Goal: Transaction & Acquisition: Purchase product/service

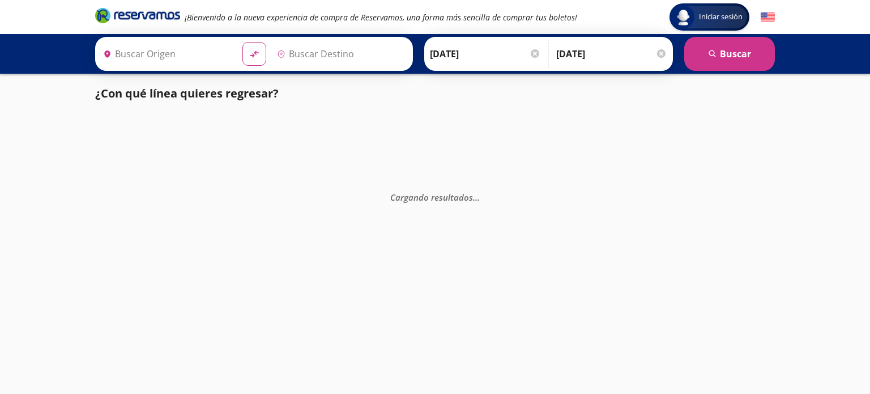
type input "Ciudad de México, Distrito Federal"
type input "Guadalajara, Jalisco"
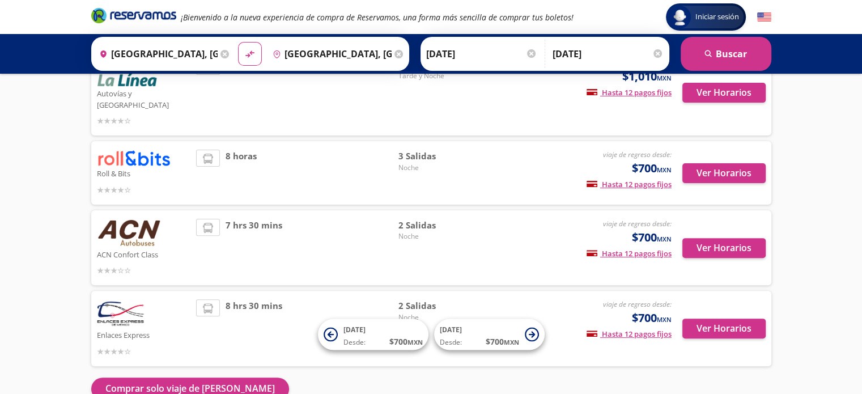
scroll to position [310, 0]
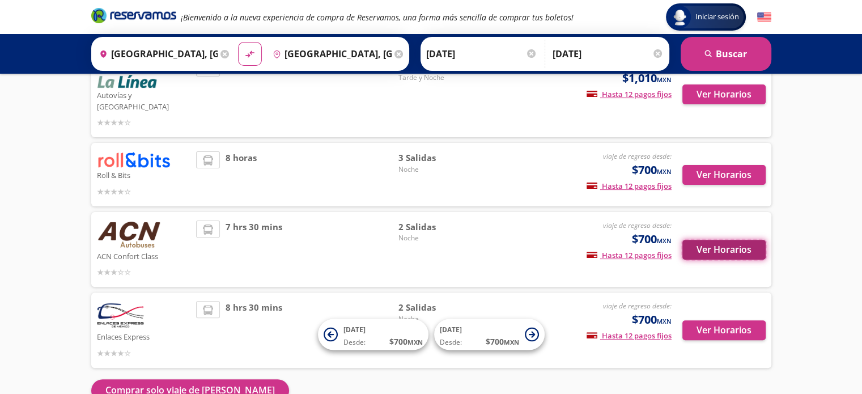
click at [723, 240] on button "Ver Horarios" at bounding box center [723, 250] width 83 height 20
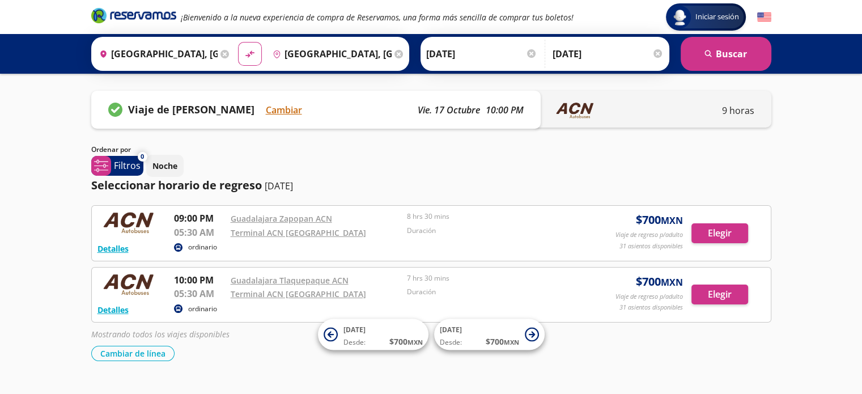
scroll to position [23, 0]
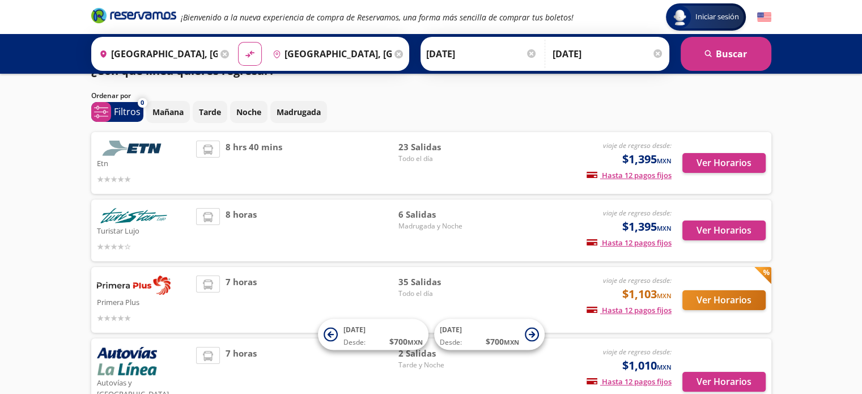
scroll to position [310, 0]
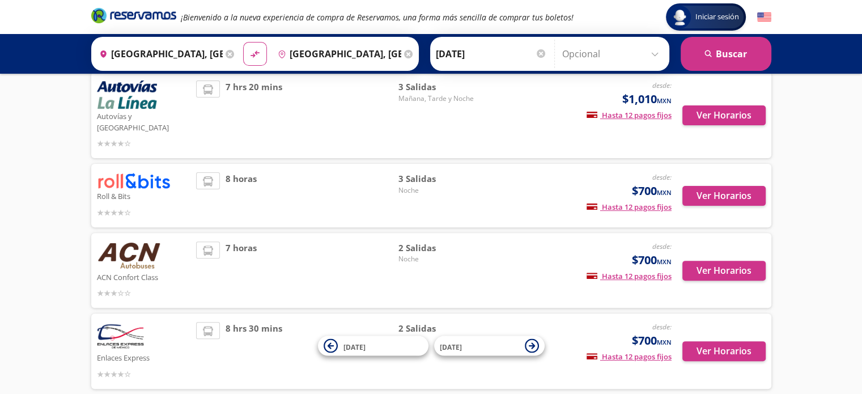
scroll to position [357, 0]
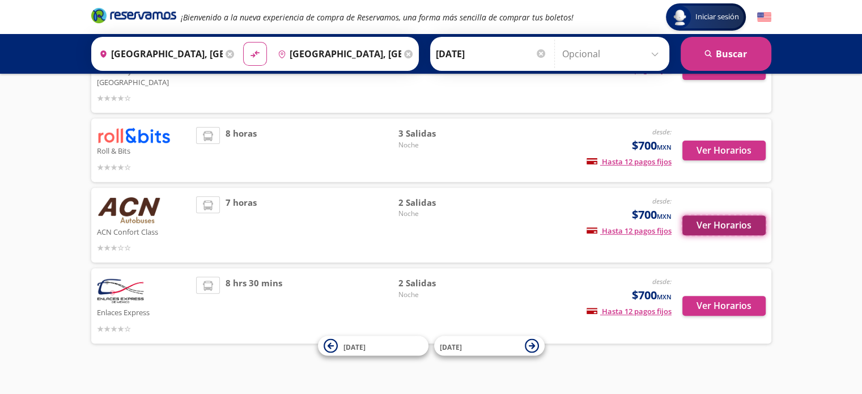
click at [723, 215] on button "Ver Horarios" at bounding box center [723, 225] width 83 height 20
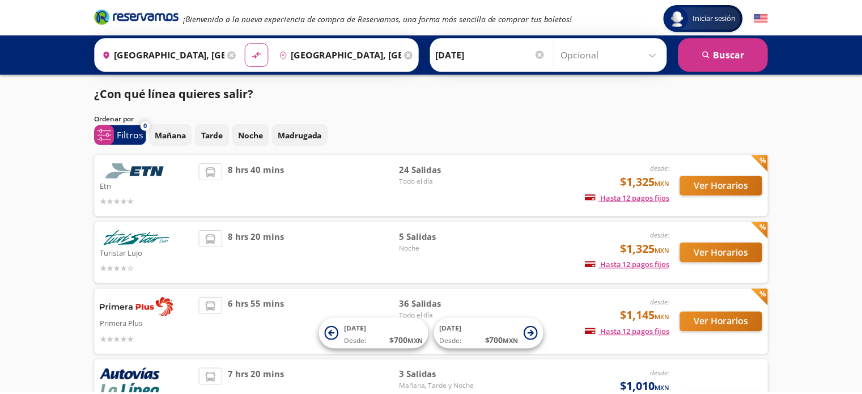
scroll to position [334, 0]
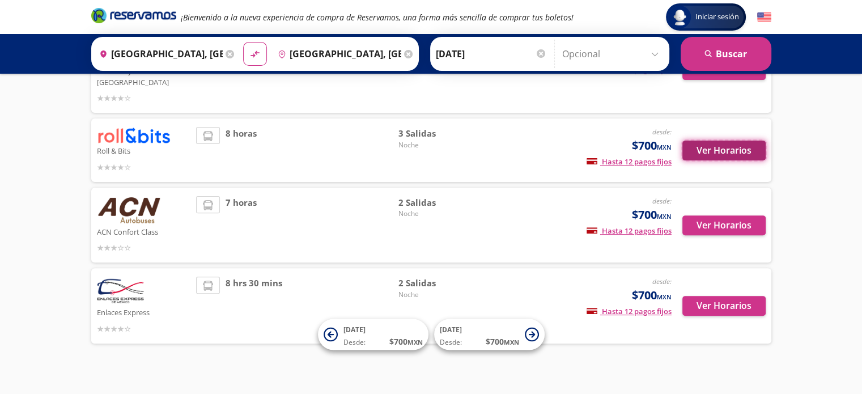
click at [710, 141] on button "Ver Horarios" at bounding box center [723, 151] width 83 height 20
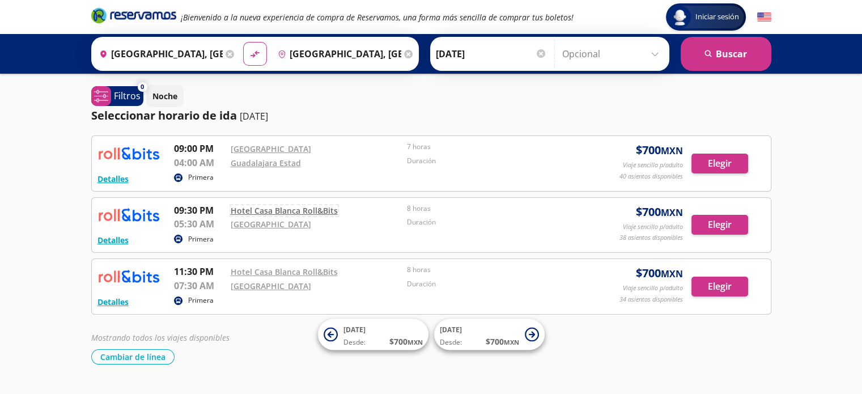
click at [305, 209] on link "Hotel Casa Blanca Roll&Bits" at bounding box center [284, 210] width 107 height 11
click at [713, 281] on button "Elegir" at bounding box center [719, 287] width 57 height 20
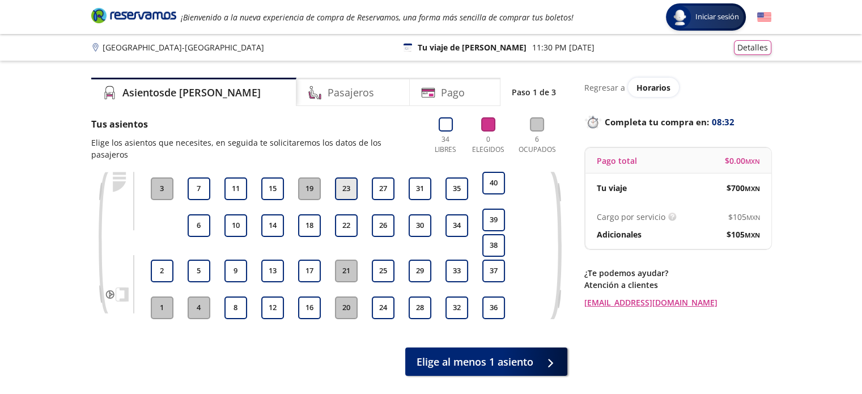
click at [343, 177] on button "23" at bounding box center [346, 188] width 23 height 23
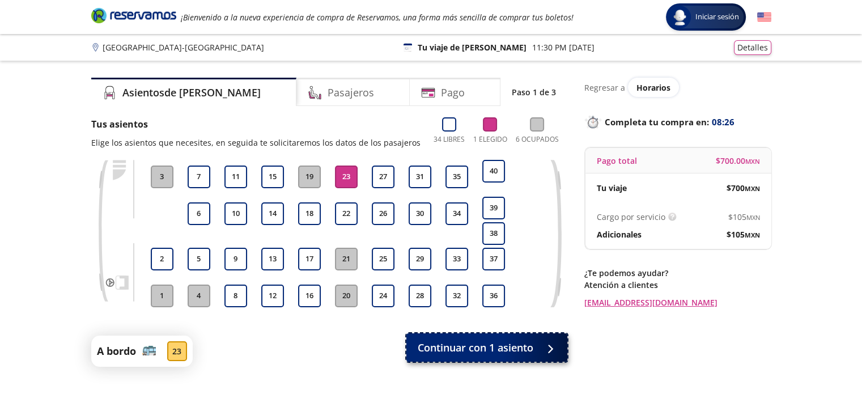
click at [453, 349] on span "Continuar con 1 asiento" at bounding box center [476, 347] width 116 height 15
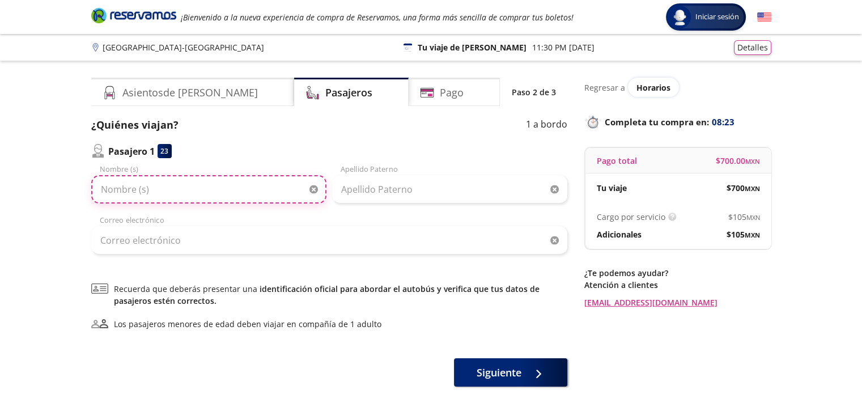
click at [247, 192] on input "Nombre (s)" at bounding box center [208, 189] width 235 height 28
type input "a"
type input "[PERSON_NAME]"
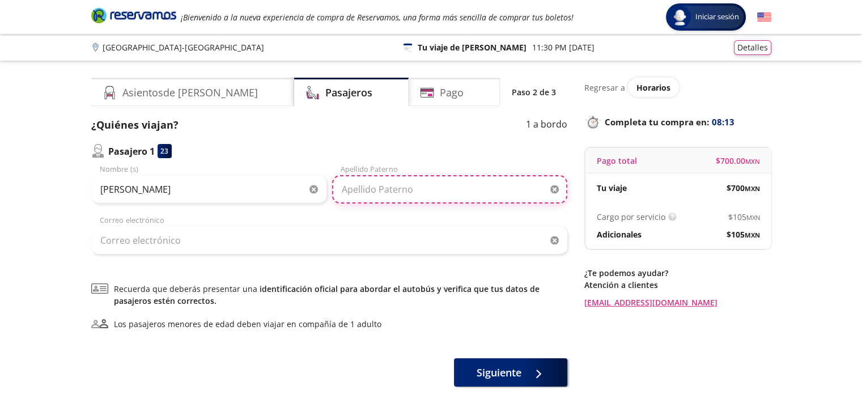
click at [370, 195] on input "Apellido Paterno" at bounding box center [449, 189] width 235 height 28
type input "o"
type input "Ortiz"
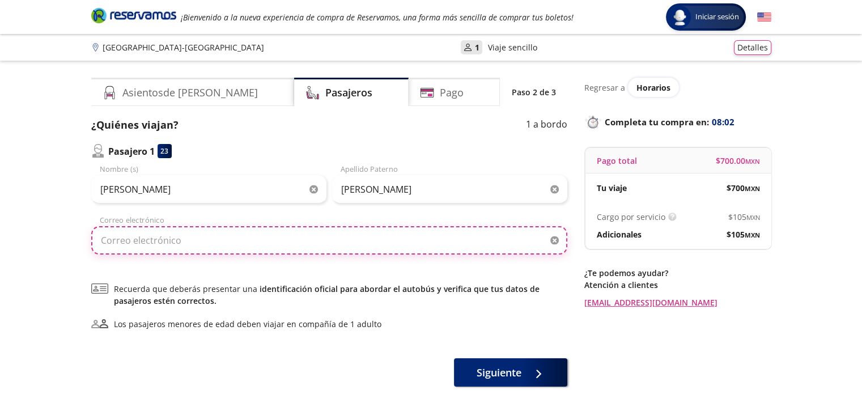
click at [302, 245] on input "Correo electrónico" at bounding box center [329, 240] width 476 height 28
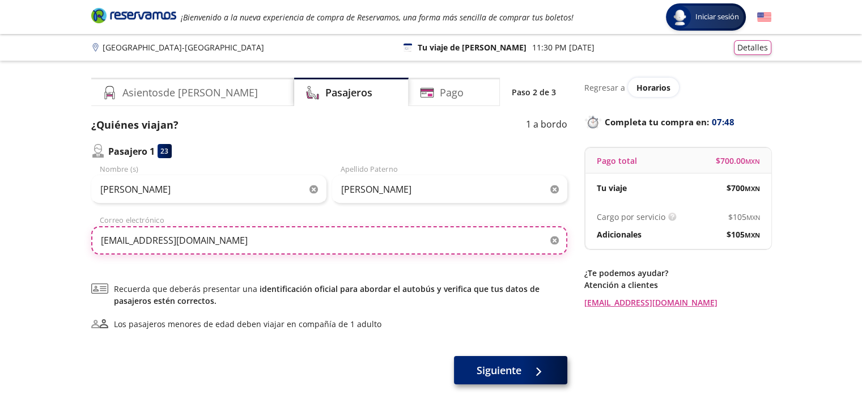
type input "[EMAIL_ADDRESS][DOMAIN_NAME]"
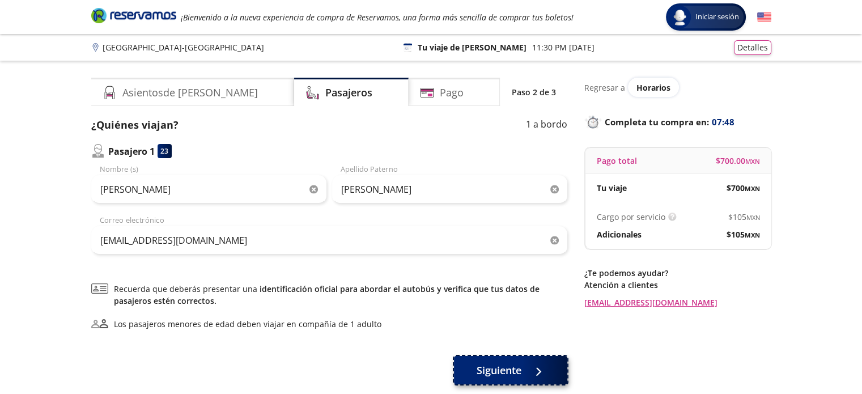
click at [503, 364] on span "Siguiente" at bounding box center [499, 370] width 45 height 15
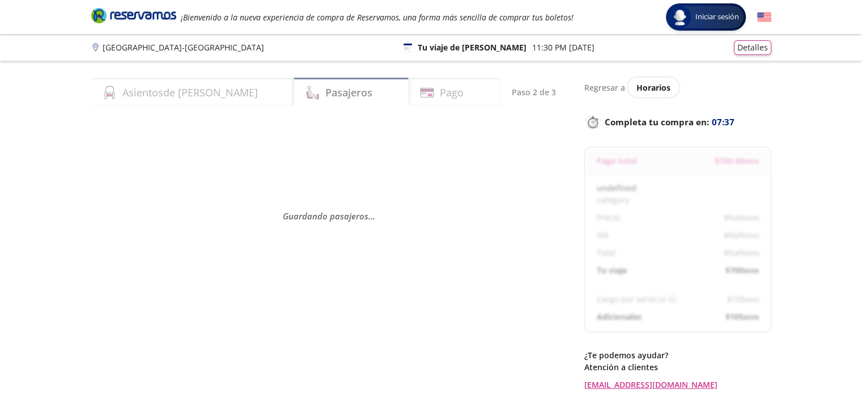
select select "MX"
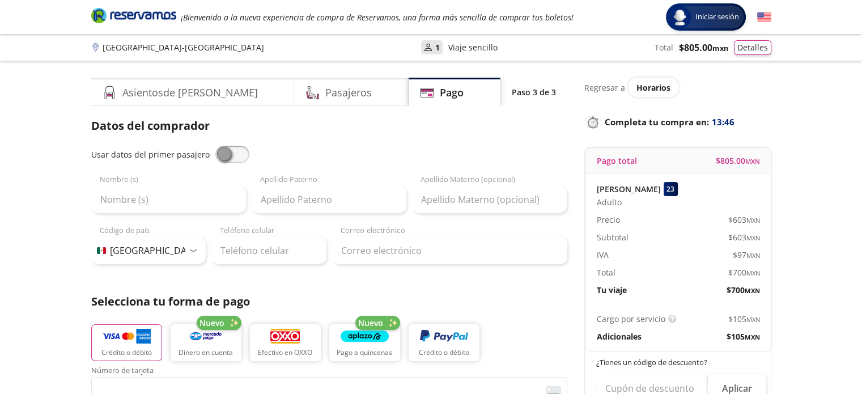
click at [224, 159] on span at bounding box center [232, 154] width 34 height 17
click at [215, 146] on input "checkbox" at bounding box center [215, 146] width 0 height 0
type input "[PERSON_NAME]"
type input "Ortiz"
type input "[EMAIL_ADDRESS][DOMAIN_NAME]"
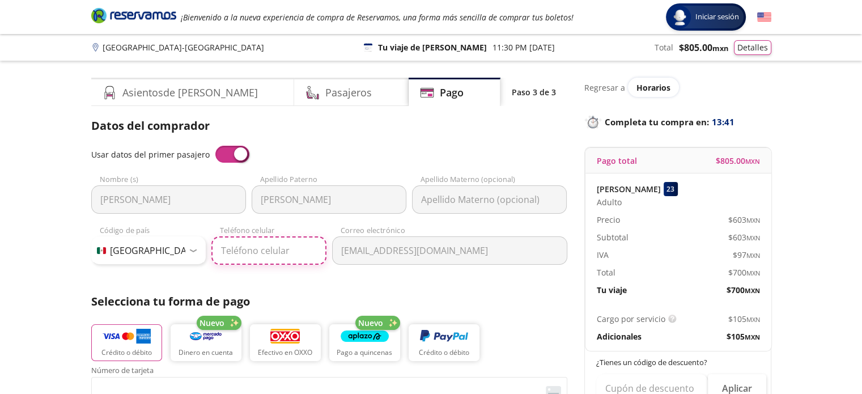
click at [229, 256] on input "Teléfono celular" at bounding box center [268, 250] width 115 height 28
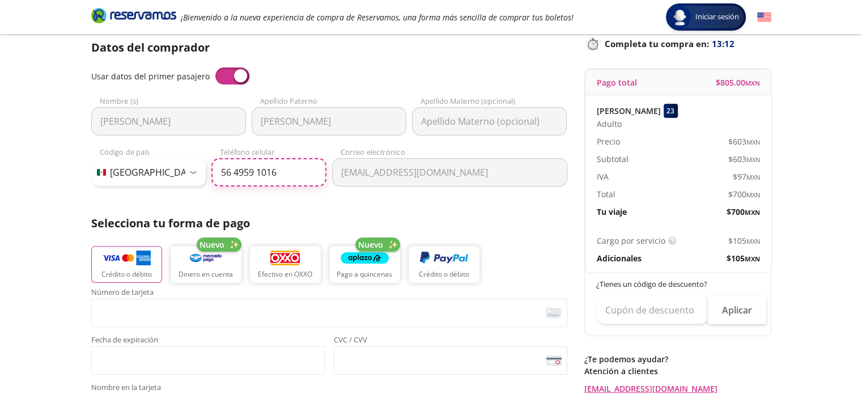
scroll to position [75, 0]
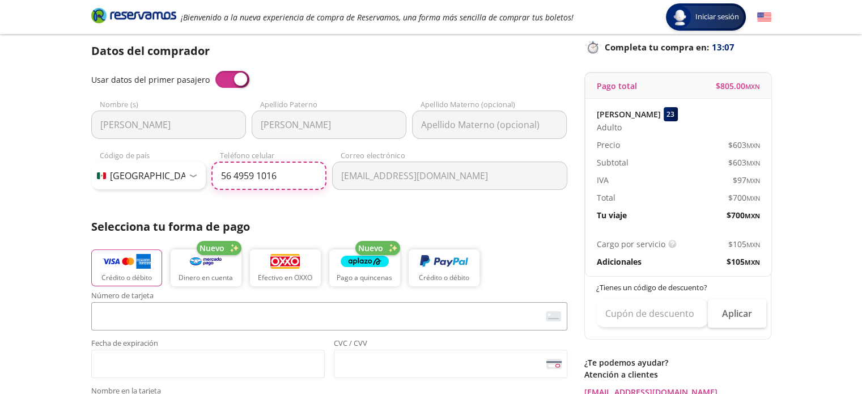
type input "56 4959 1016"
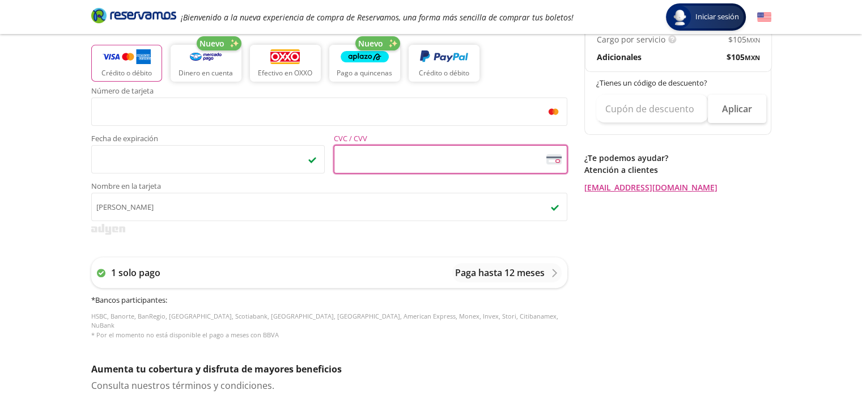
scroll to position [282, 0]
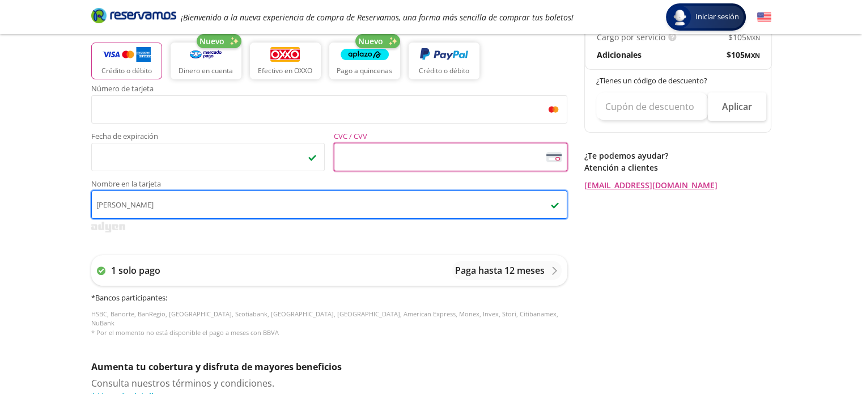
click at [168, 204] on input "Angel Uriel Guerrero Ortiz" at bounding box center [329, 204] width 476 height 28
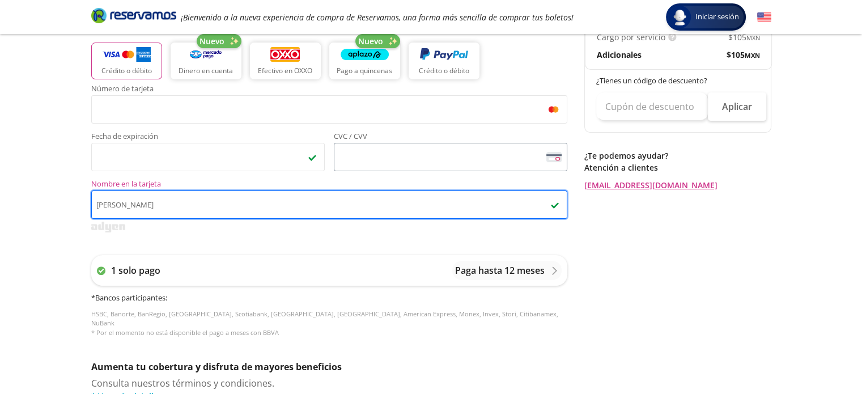
type input "Angel Uriel Ortiz Ortiz"
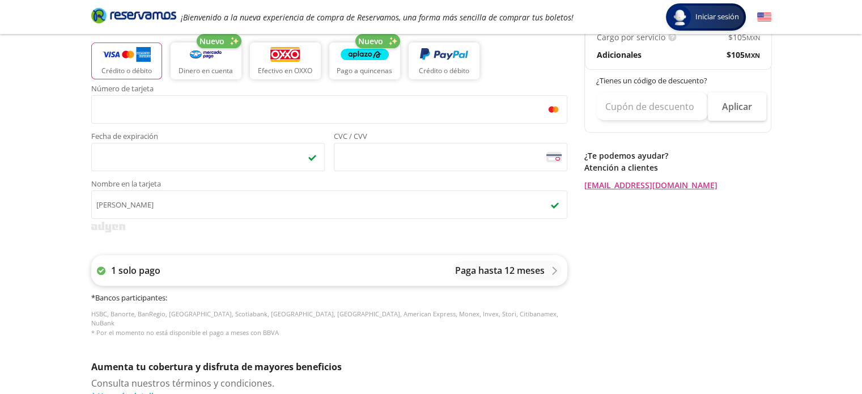
click at [529, 274] on p "Paga hasta 12 meses" at bounding box center [500, 271] width 90 height 14
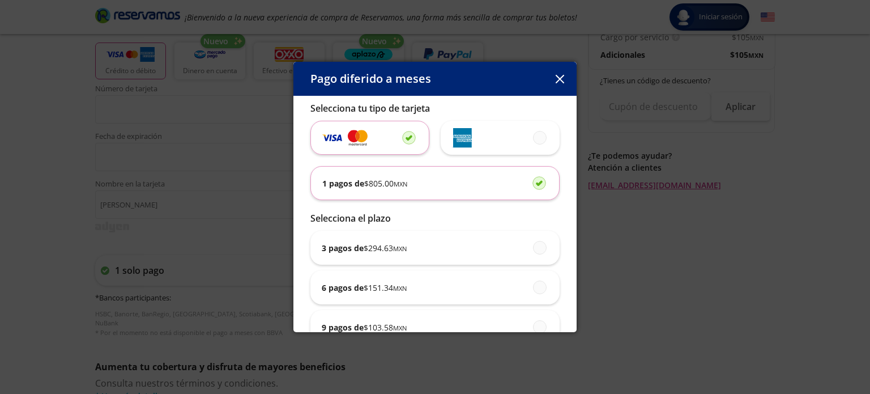
click at [557, 84] on button "button" at bounding box center [559, 78] width 17 height 17
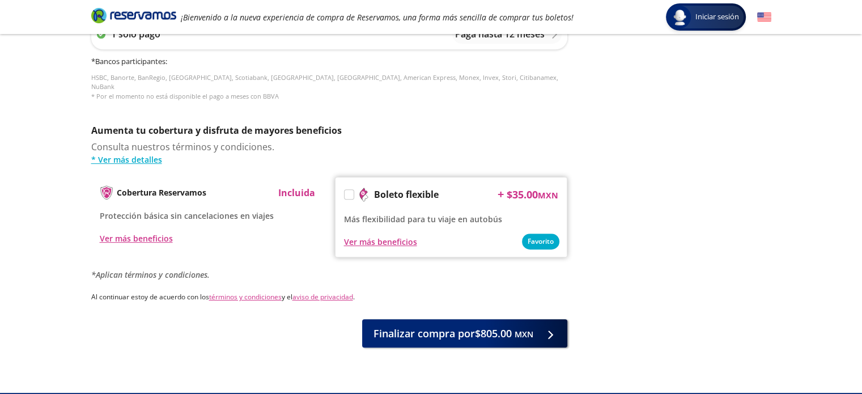
scroll to position [536, 0]
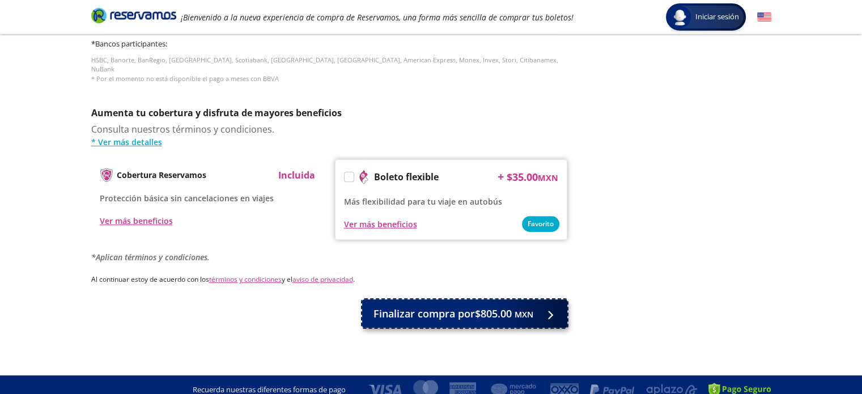
click at [460, 310] on span "Finalizar compra por $805.00 MXN" at bounding box center [453, 313] width 160 height 15
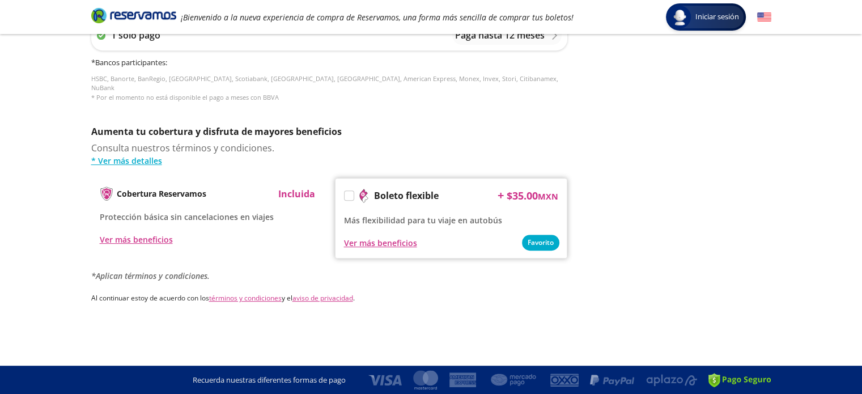
scroll to position [0, 0]
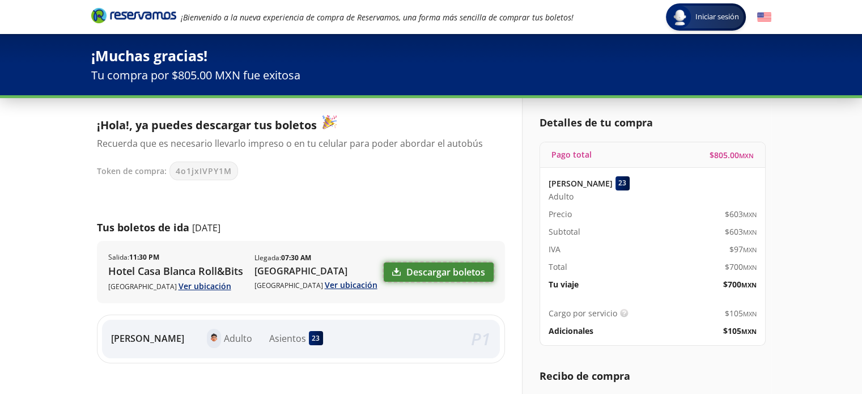
click at [424, 271] on link "Descargar boletos" at bounding box center [439, 271] width 110 height 19
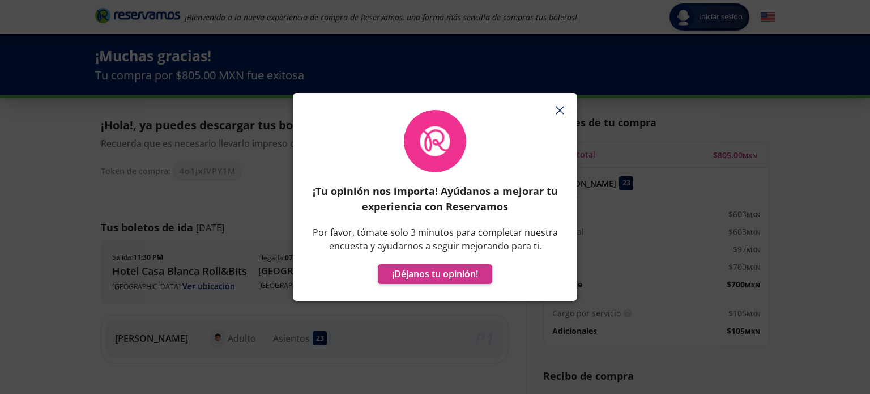
click at [556, 113] on icon "button" at bounding box center [560, 110] width 9 height 9
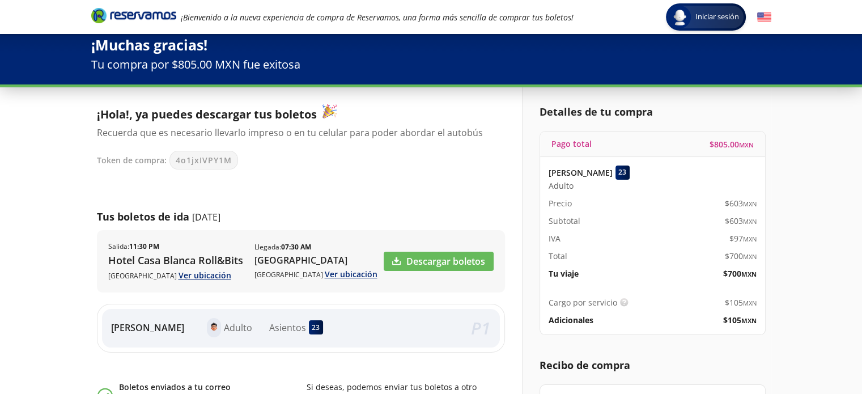
scroll to position [15, 0]
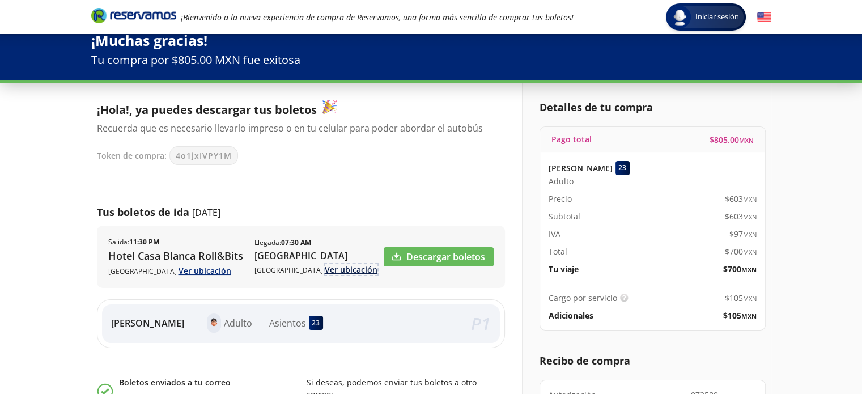
click at [325, 271] on link "Ver ubicación" at bounding box center [351, 269] width 53 height 11
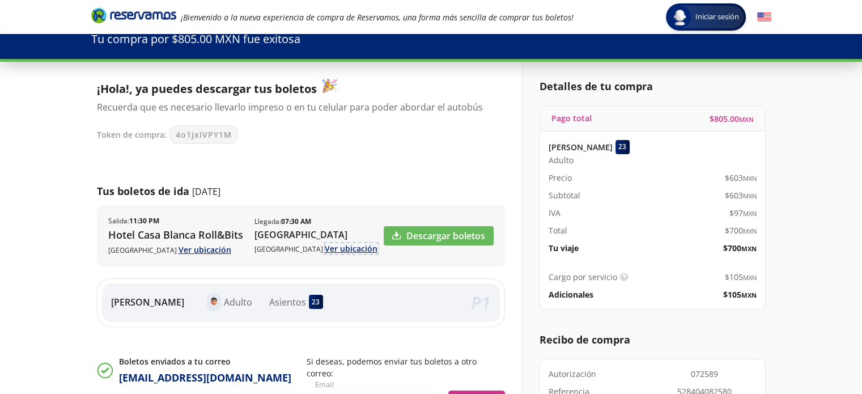
scroll to position [0, 0]
